Goal: Transaction & Acquisition: Obtain resource

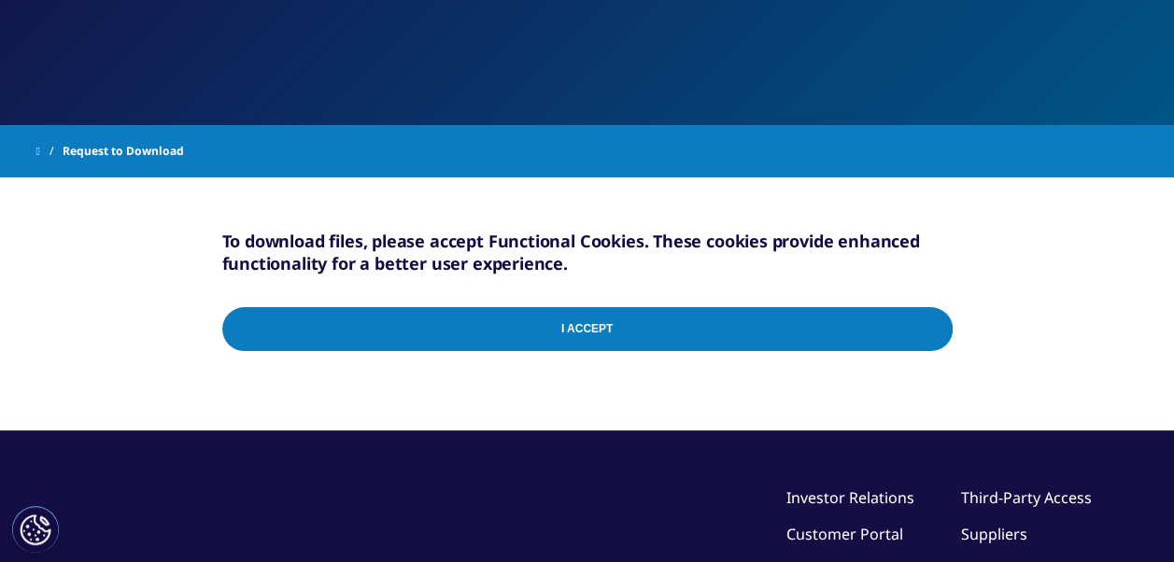
click at [540, 338] on input "I Accept" at bounding box center [587, 329] width 730 height 44
click at [597, 333] on input "I Accept" at bounding box center [587, 329] width 730 height 44
